Goal: Check status

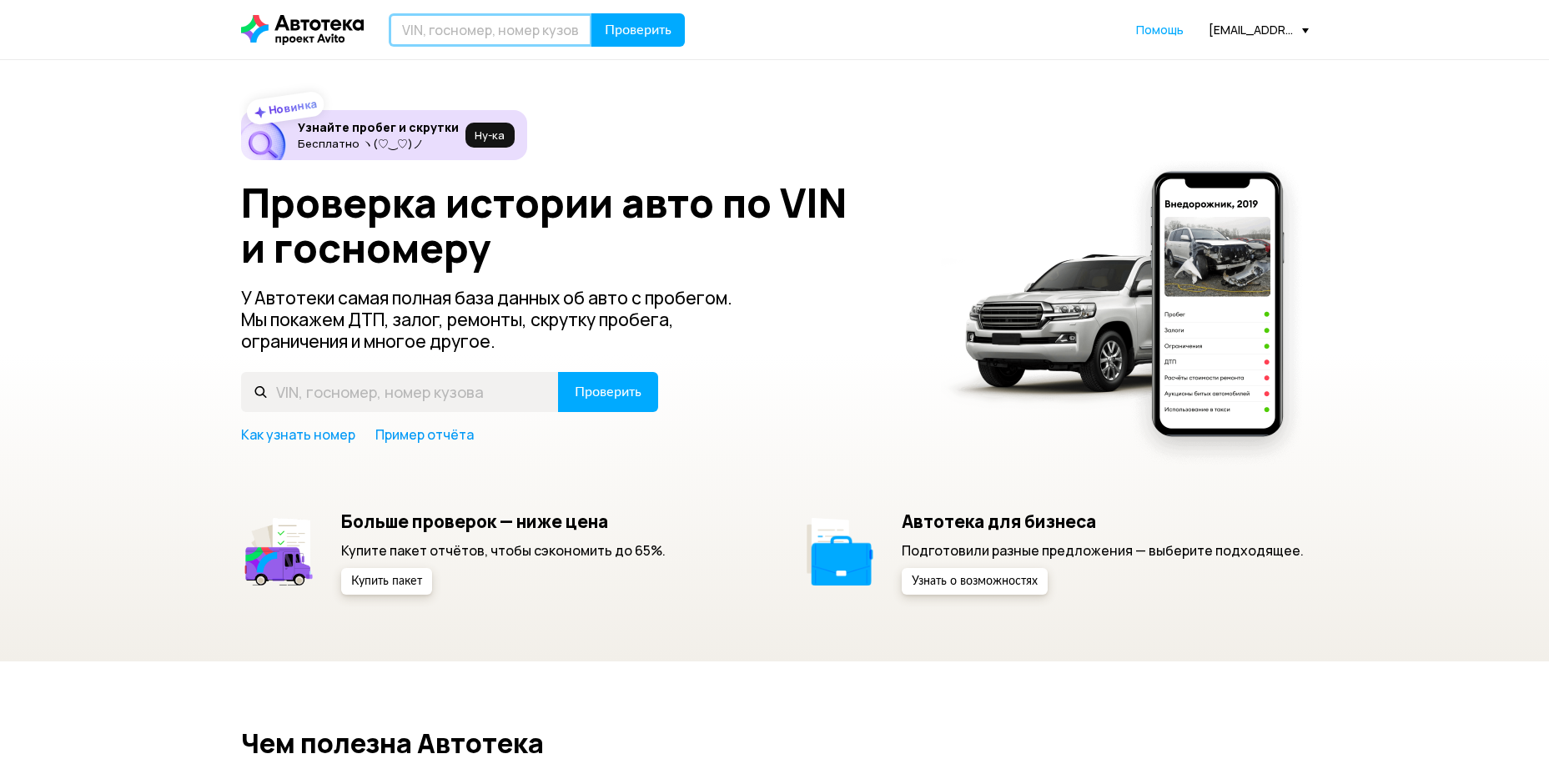
click at [462, 35] on input "text" at bounding box center [490, 30] width 203 height 33
click at [646, 24] on span "Проверить" at bounding box center [638, 30] width 67 height 14
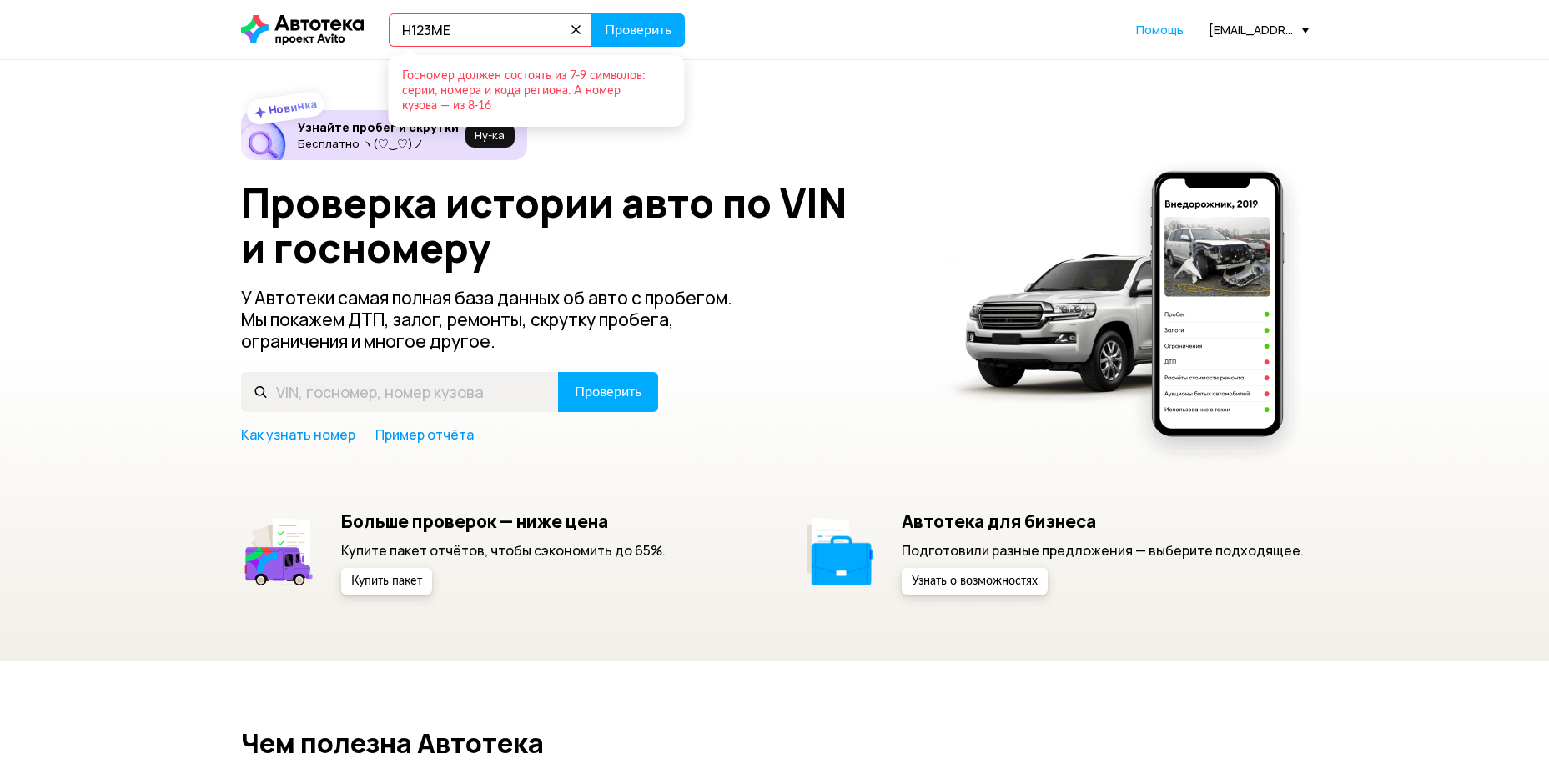
click at [492, 30] on input "Н123МЕ" at bounding box center [490, 30] width 203 height 33
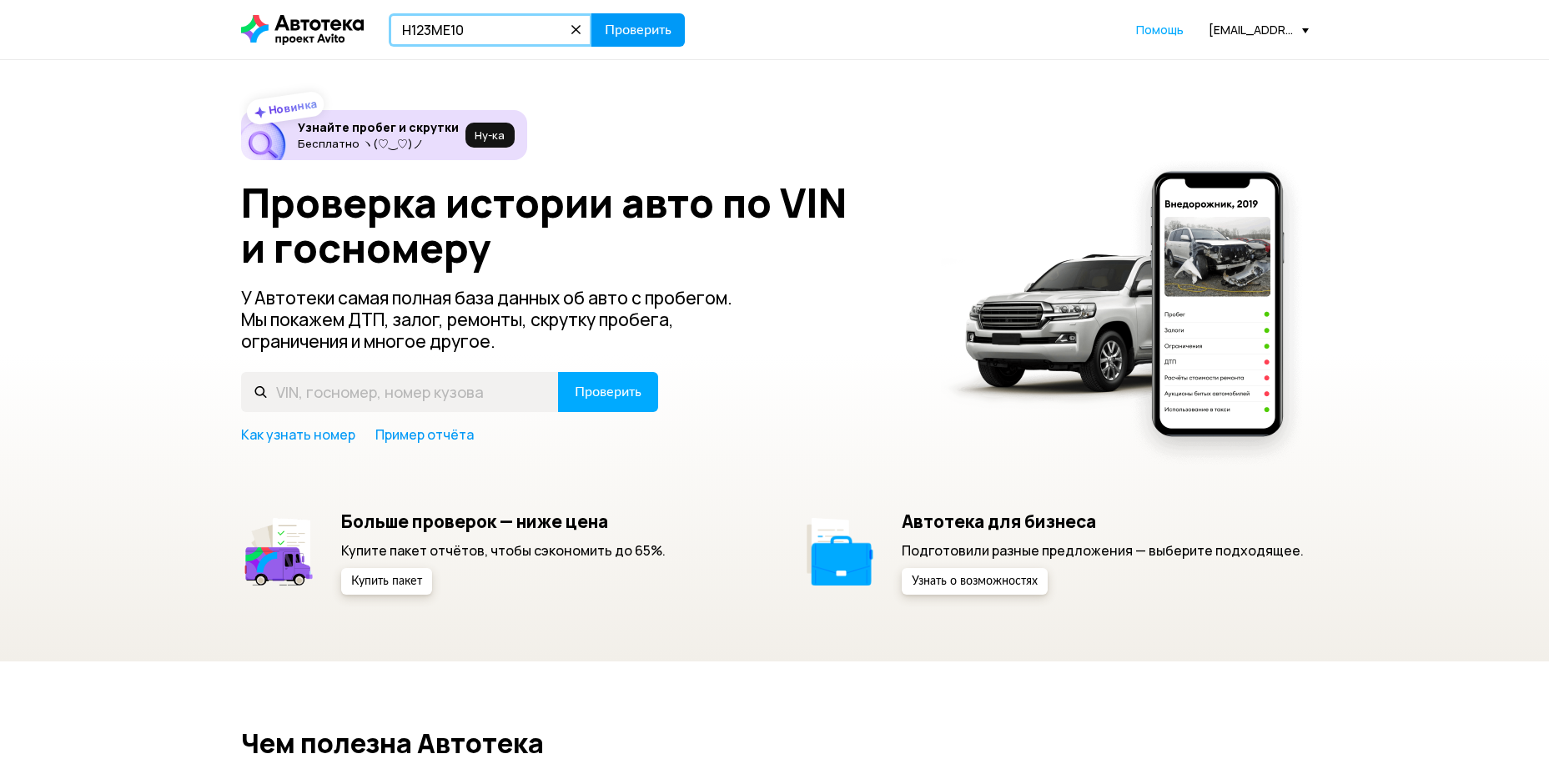
type input "Н123МЕ10"
click at [623, 35] on span "Проверить" at bounding box center [638, 30] width 67 height 14
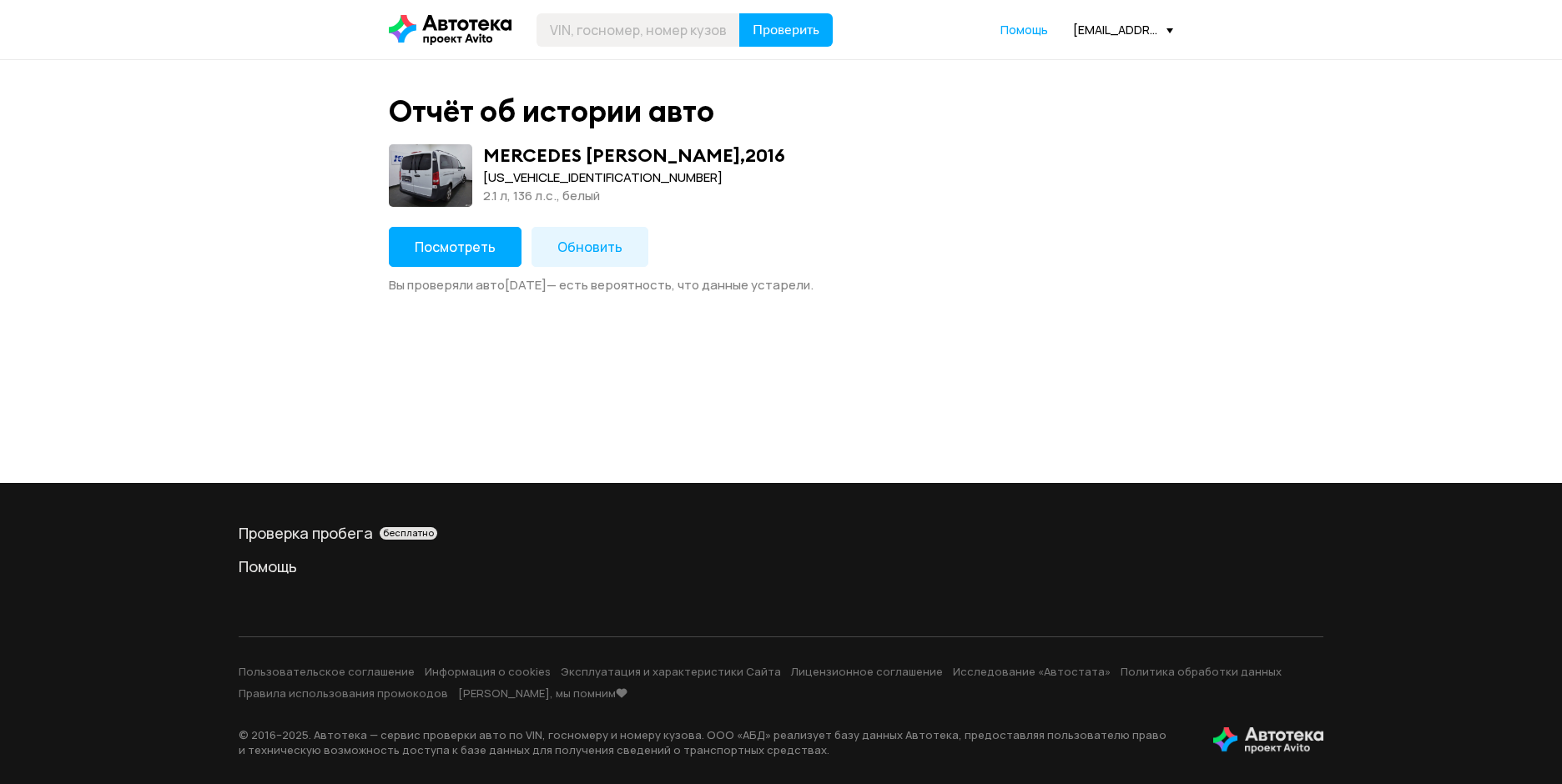
click at [468, 253] on span "Посмотреть" at bounding box center [455, 247] width 81 height 19
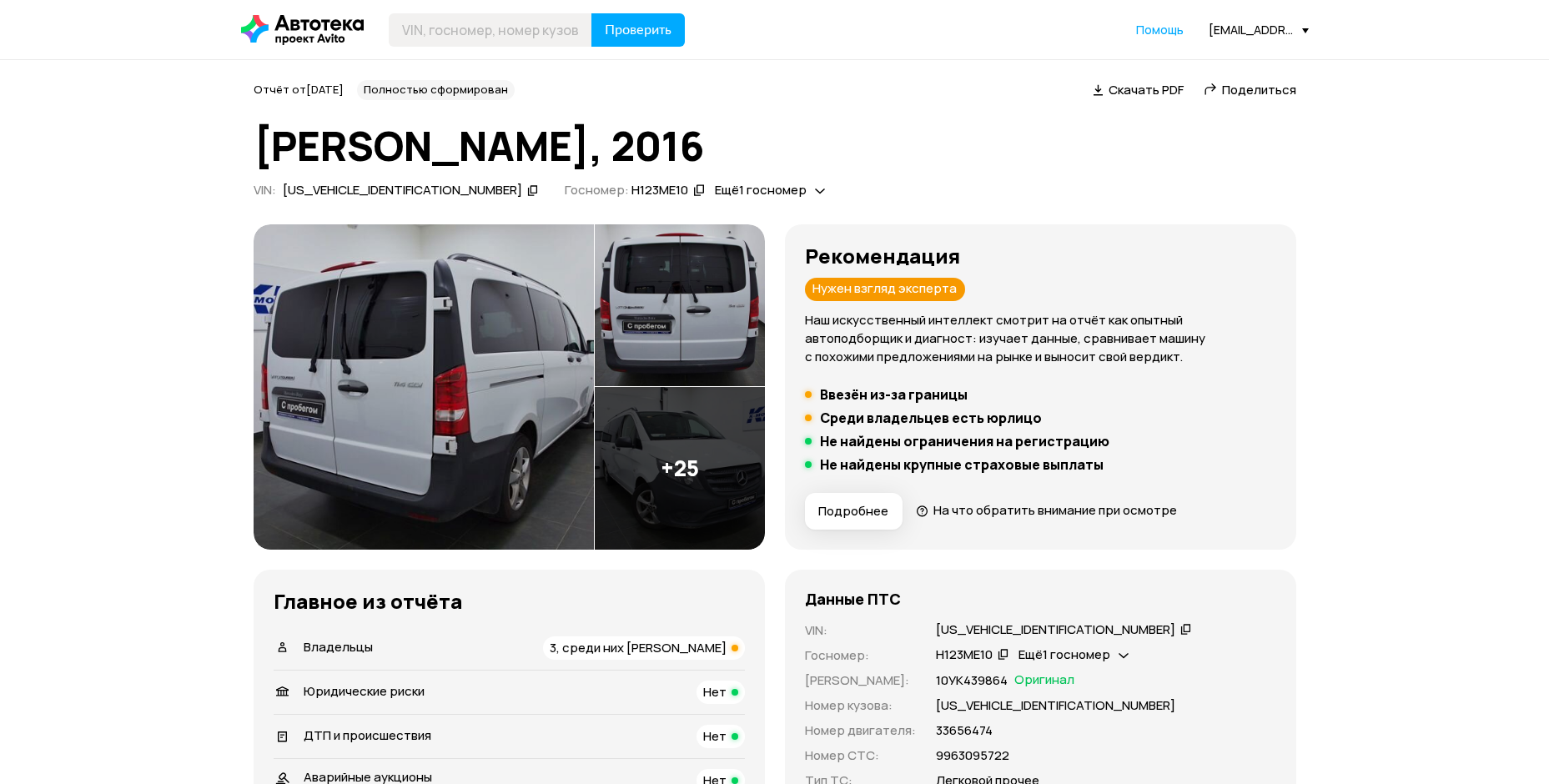
click at [1180, 631] on icon at bounding box center [1186, 628] width 12 height 17
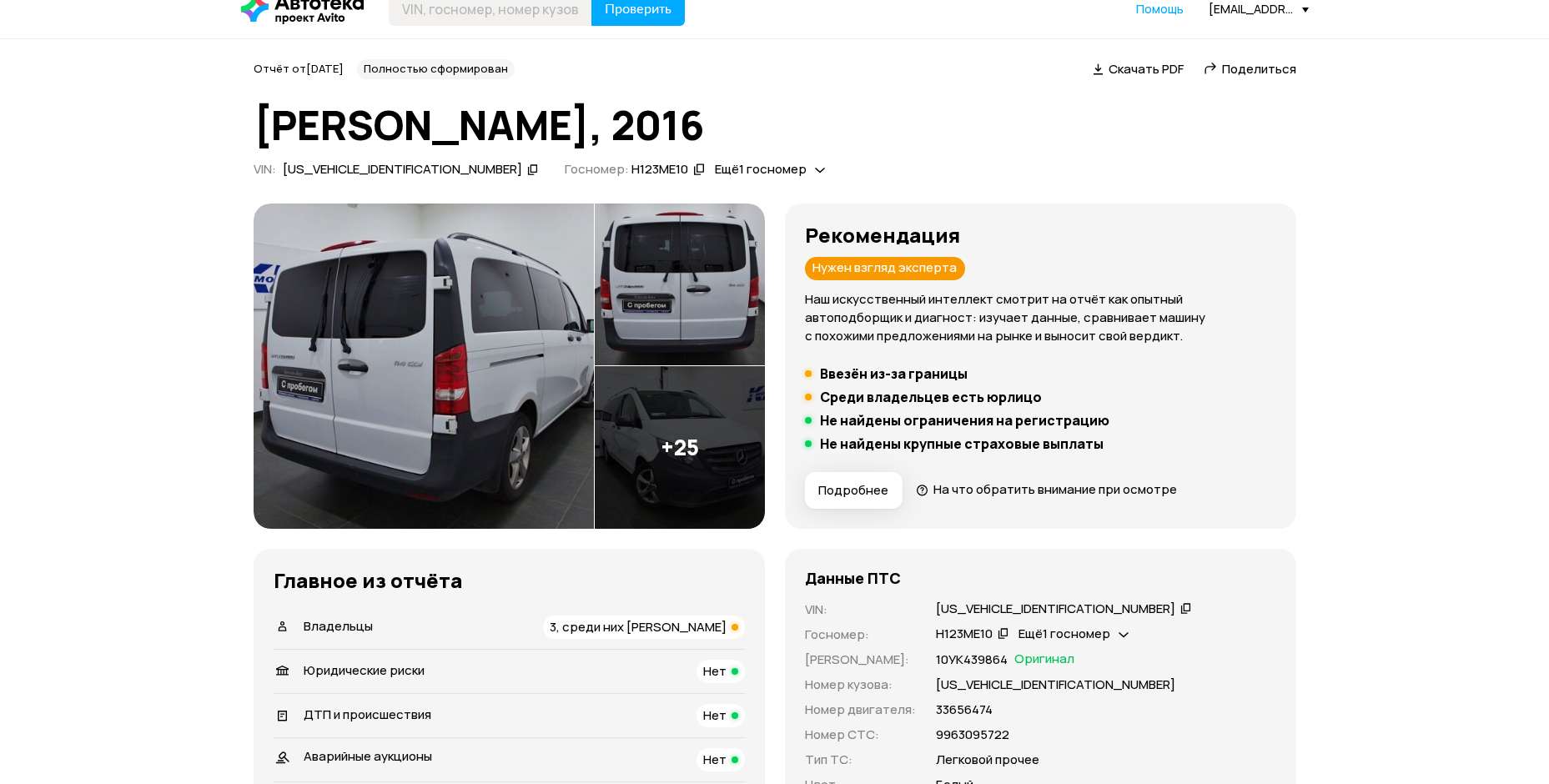
scroll to position [333, 0]
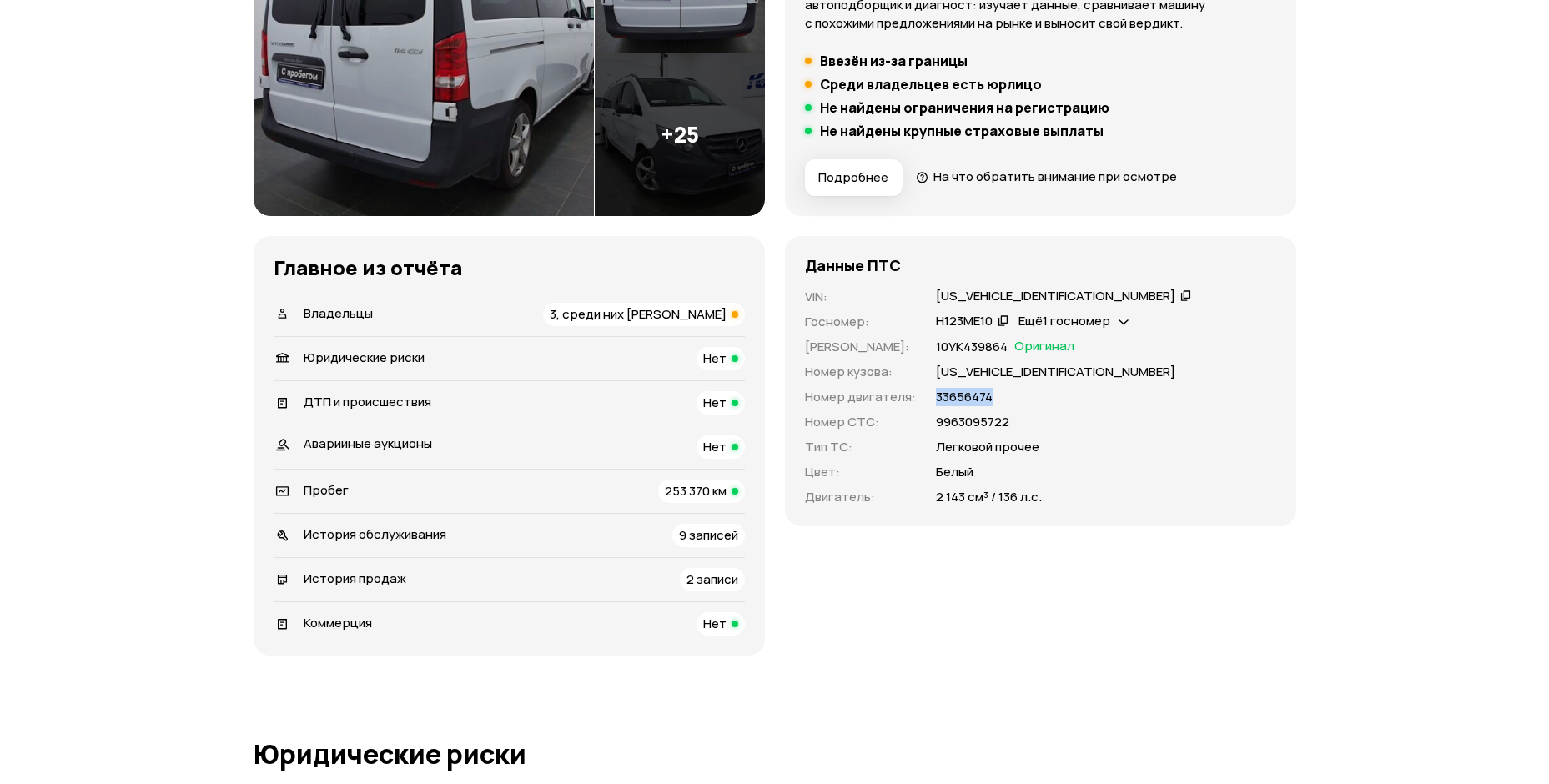
drag, startPoint x: 1001, startPoint y: 394, endPoint x: 913, endPoint y: 398, distance: 88.1
click at [913, 398] on div "VIN : [US_VEHICLE_IDENTIFICATION_NUMBER]   Госномер : Н123МЕ10   Ещё 1 госномер…" at bounding box center [1041, 397] width 472 height 218
copy div "33656474"
